Goal: Entertainment & Leisure: Consume media (video, audio)

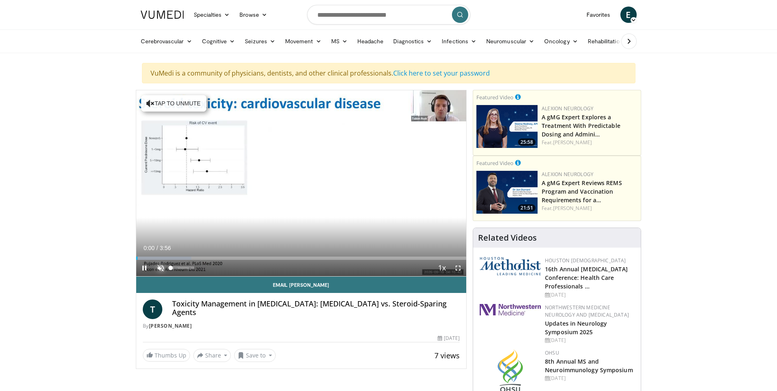
click at [160, 265] on span "Video Player" at bounding box center [161, 268] width 16 height 16
drag, startPoint x: 194, startPoint y: 267, endPoint x: 180, endPoint y: 269, distance: 14.8
click at [180, 269] on video-js "**********" at bounding box center [301, 183] width 331 height 186
drag, startPoint x: 195, startPoint y: 267, endPoint x: 178, endPoint y: 270, distance: 16.6
click at [178, 270] on div "33%" at bounding box center [183, 268] width 29 height 16
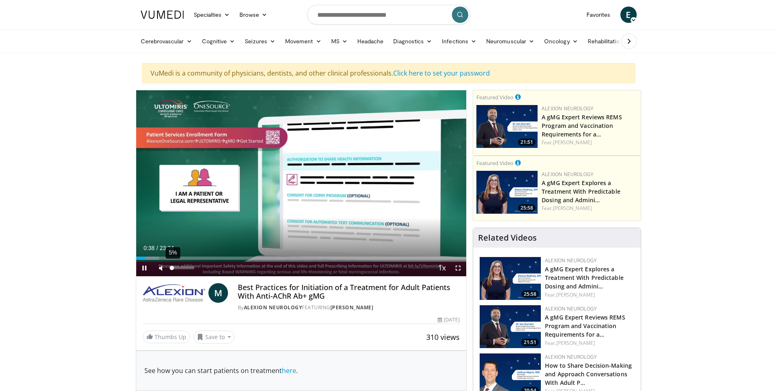
drag, startPoint x: 178, startPoint y: 267, endPoint x: 172, endPoint y: 269, distance: 6.5
click at [172, 269] on div "Volume Level" at bounding box center [171, 267] width 1 height 3
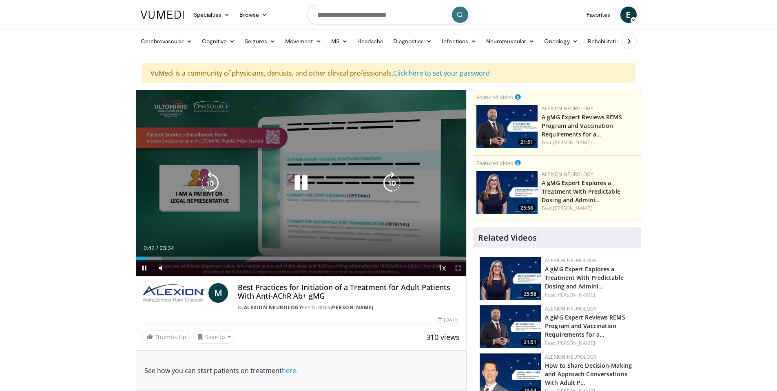
click at [301, 179] on icon "Video Player" at bounding box center [301, 182] width 23 height 23
